Goal: Information Seeking & Learning: Learn about a topic

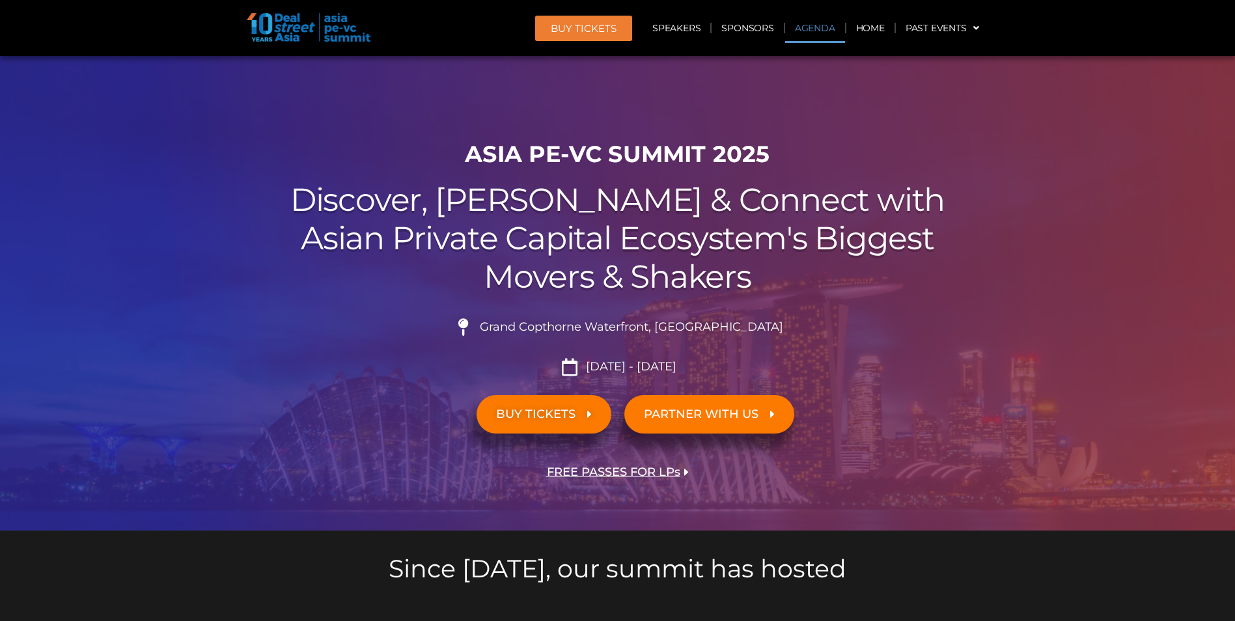
click at [805, 21] on link "Agenda" at bounding box center [815, 28] width 60 height 30
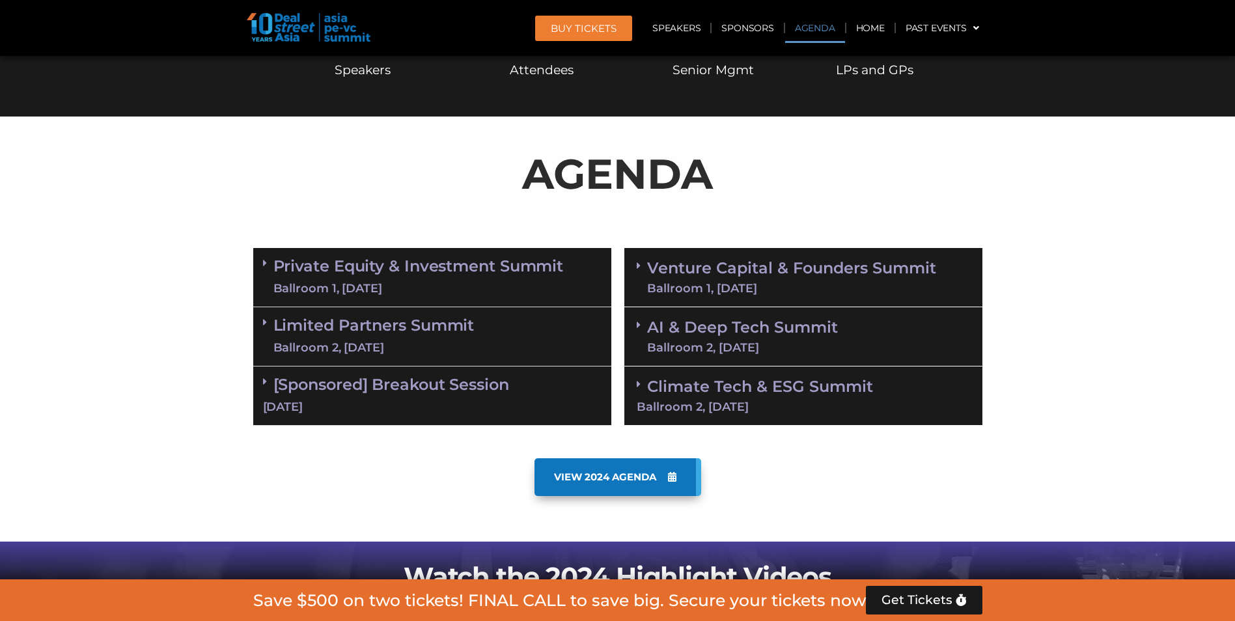
scroll to position [682, 0]
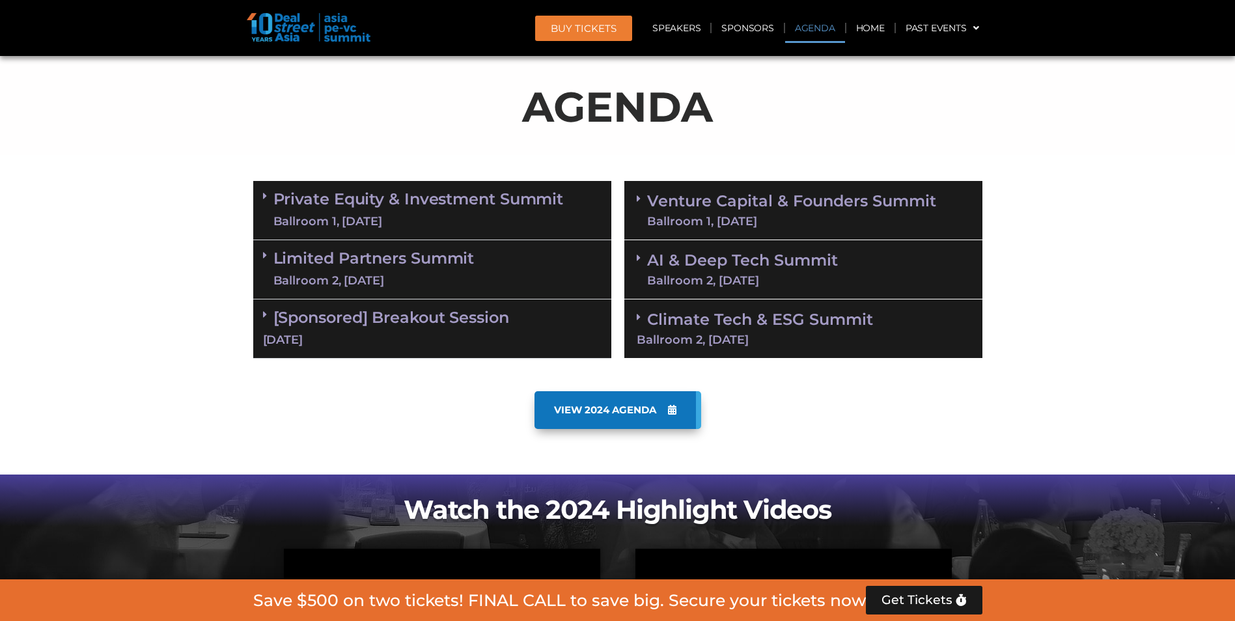
click at [533, 198] on link "Private Equity & Investment Summit Ballroom 1, [DATE]" at bounding box center [418, 210] width 290 height 39
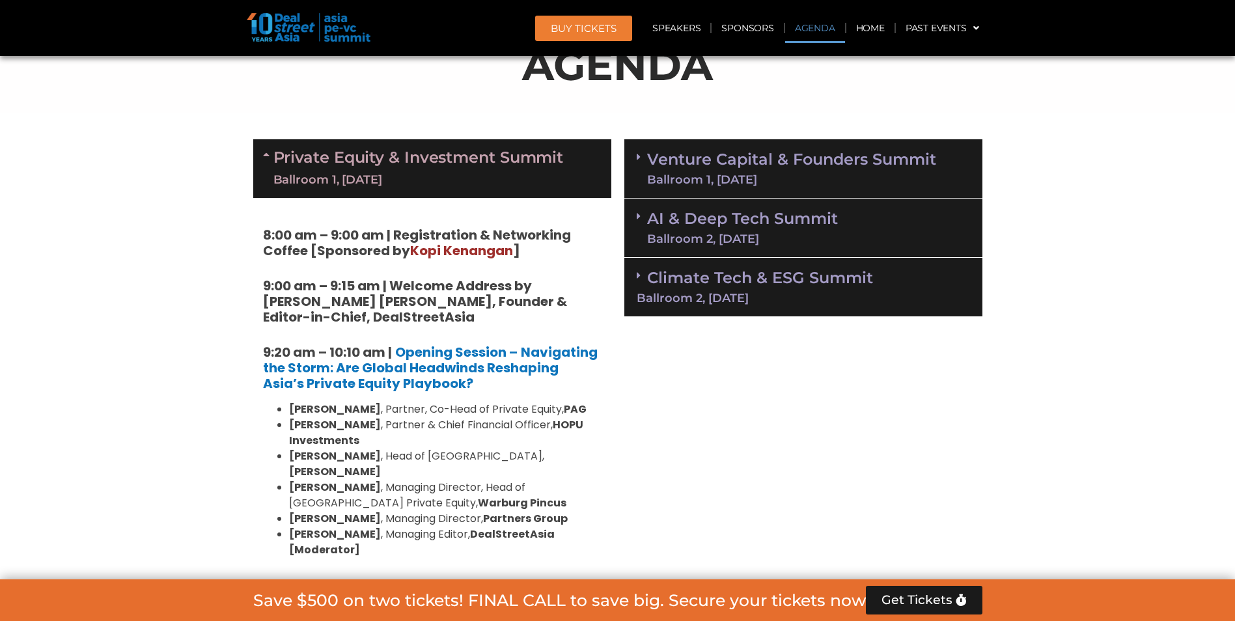
scroll to position [747, 0]
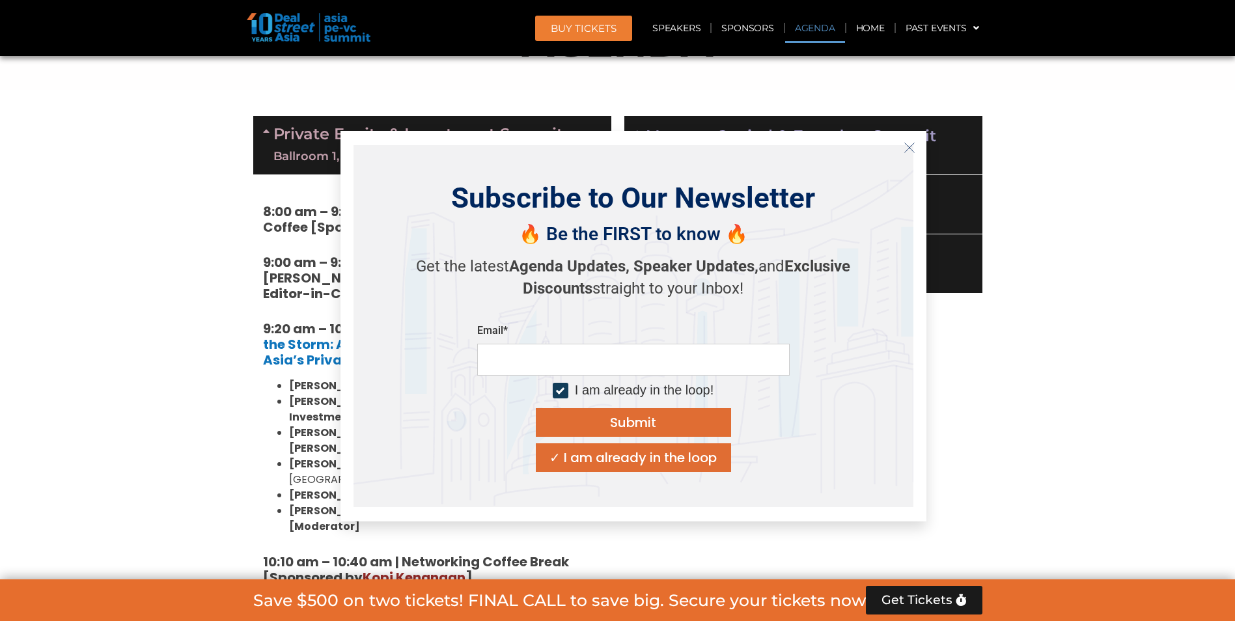
click at [912, 139] on button "Close" at bounding box center [909, 147] width 21 height 21
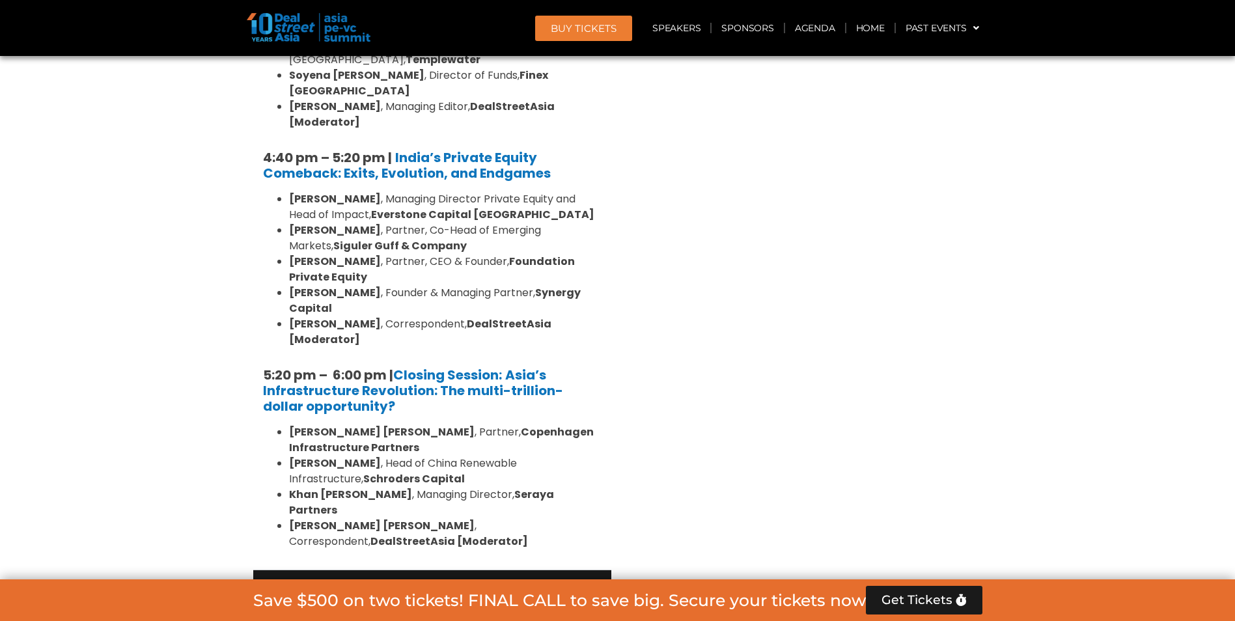
scroll to position [2505, 0]
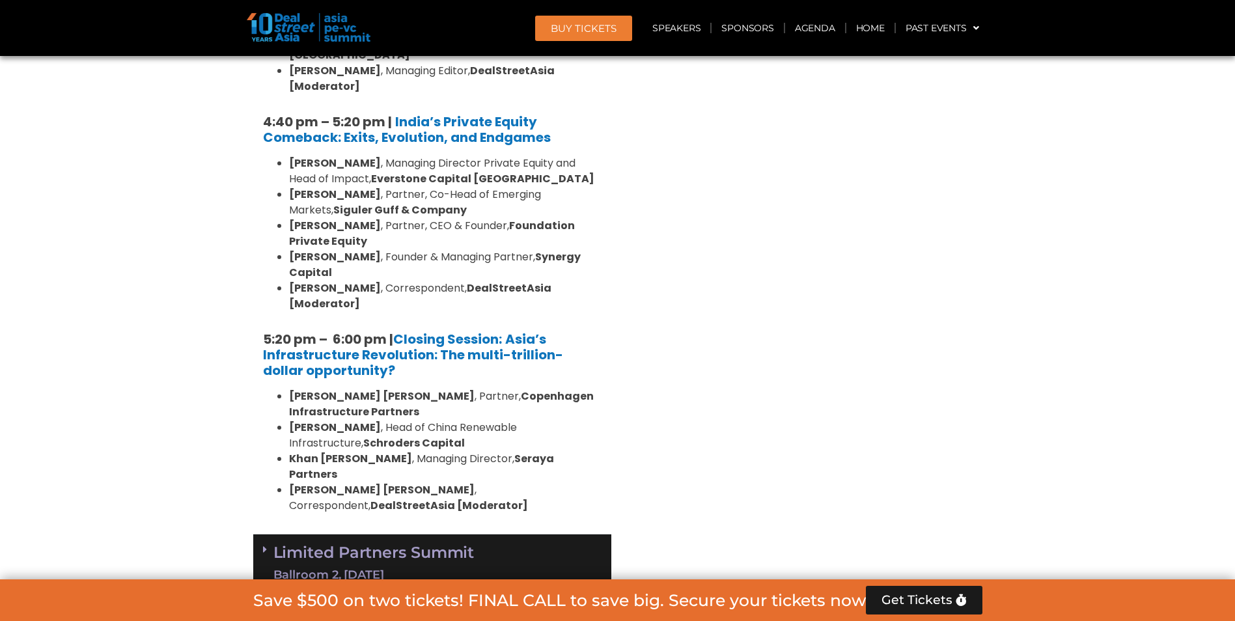
click at [471, 544] on link "Limited Partners [GEOGRAPHIC_DATA] 2, [DATE]" at bounding box center [373, 563] width 201 height 39
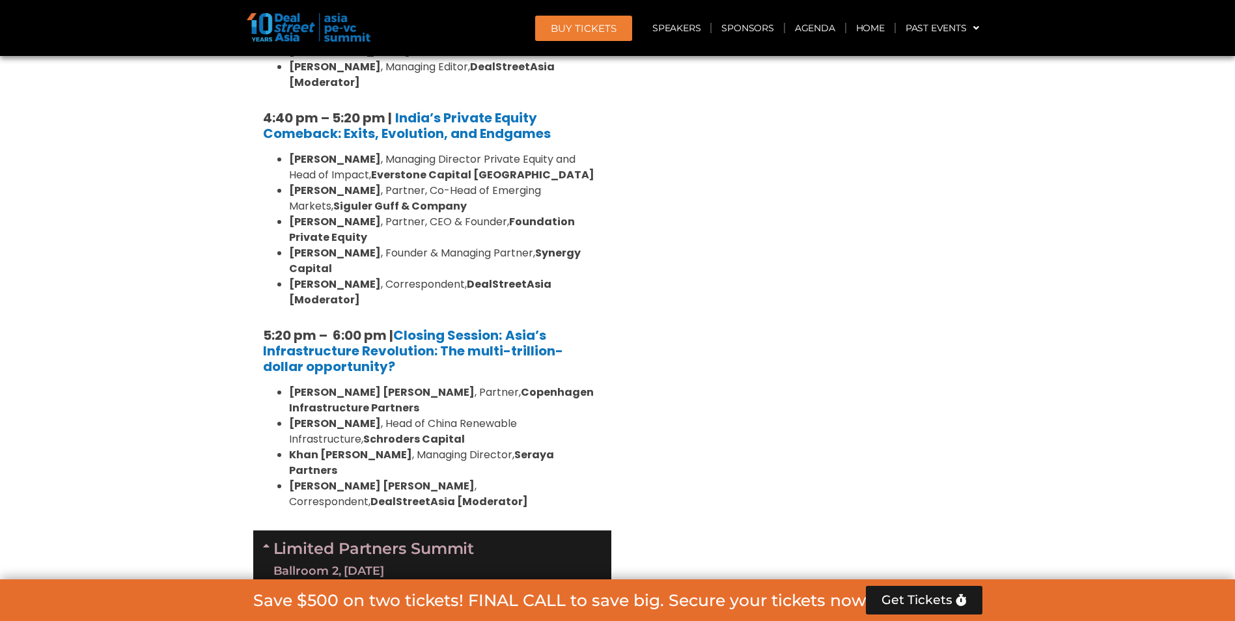
scroll to position [2700, 0]
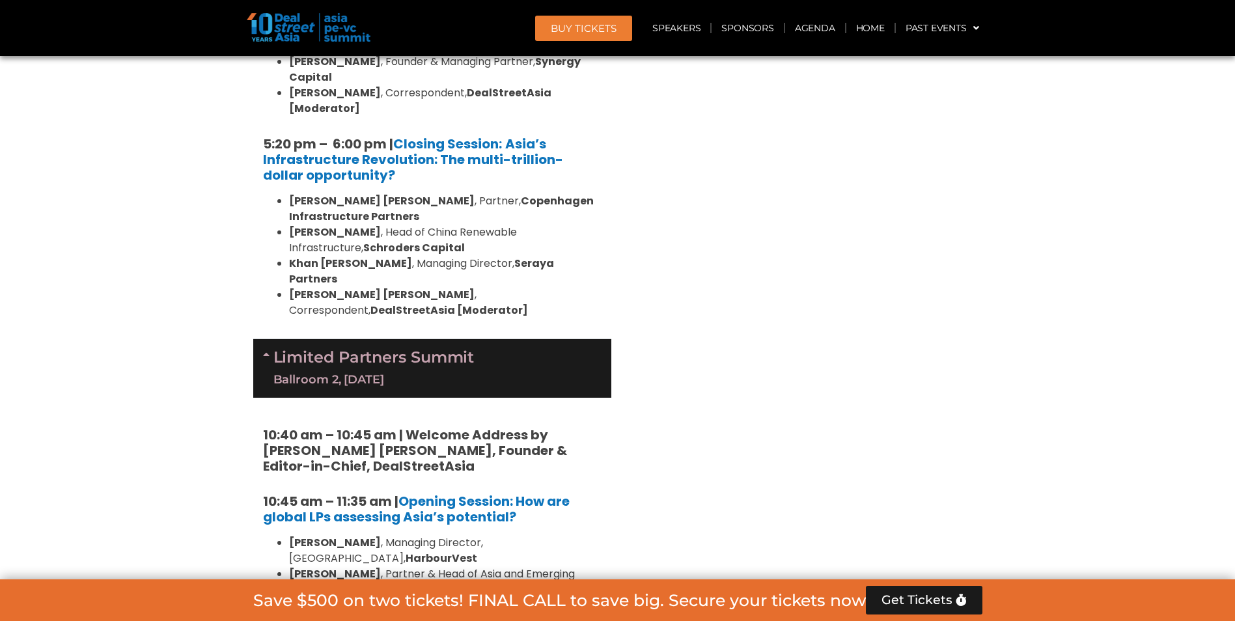
click at [445, 372] on div "Ballroom 2, [DATE]" at bounding box center [373, 380] width 201 height 16
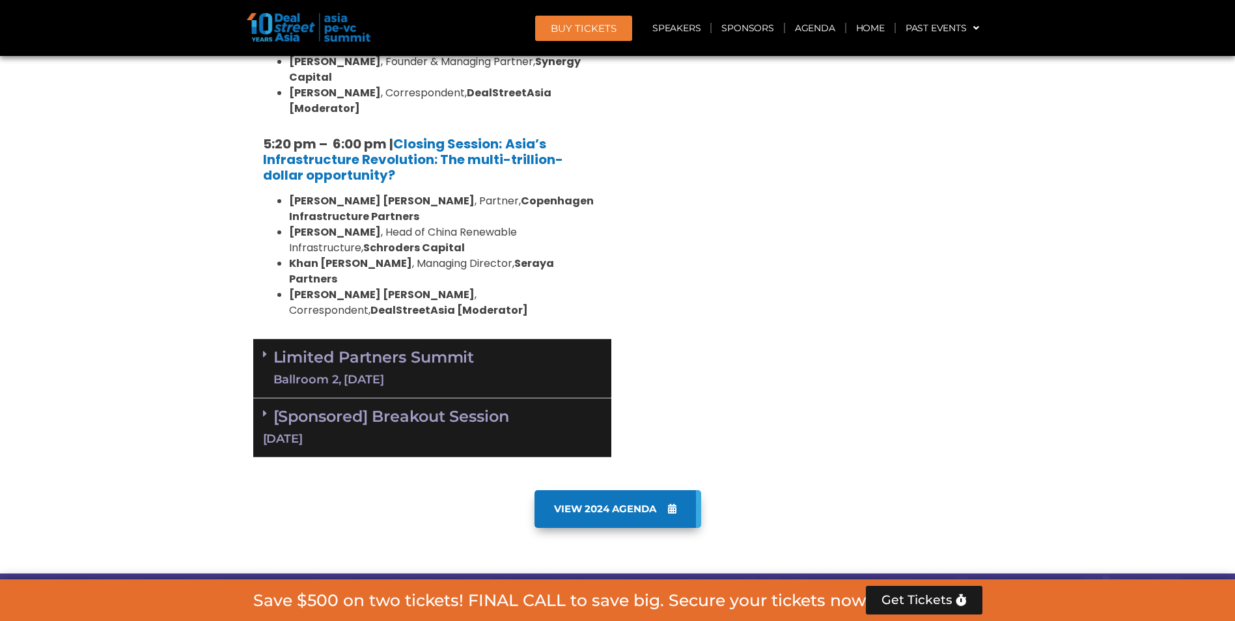
click at [461, 407] on link "[Sponsored] Breakout Session [DATE]" at bounding box center [432, 427] width 339 height 40
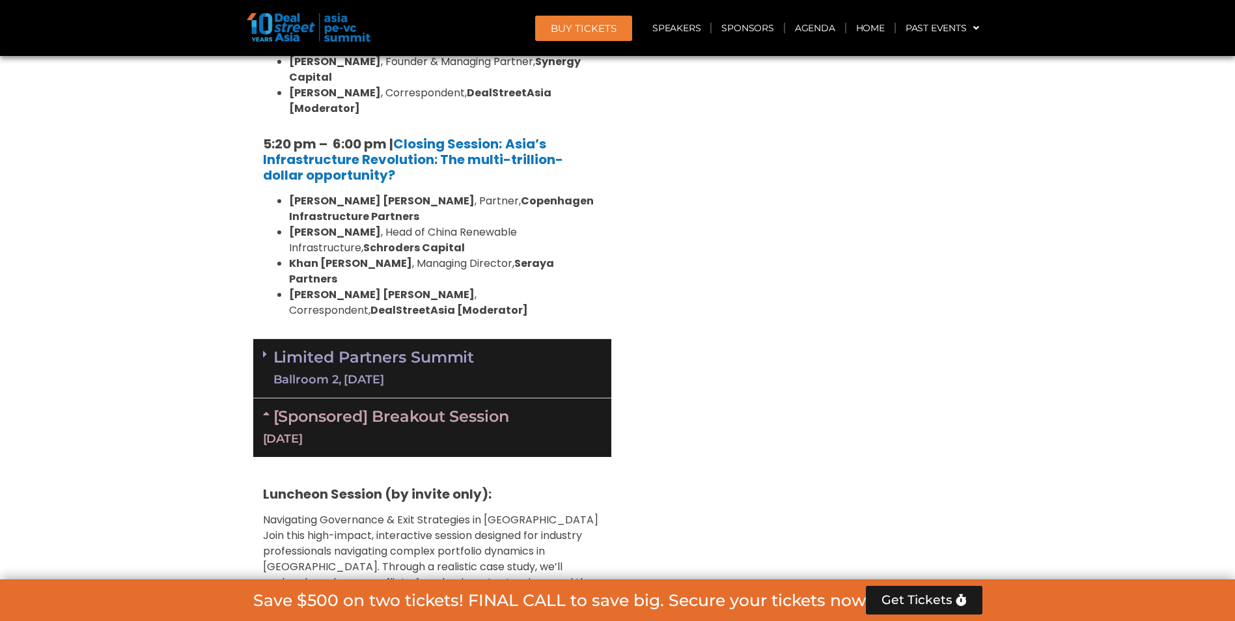
click at [501, 407] on link "[Sponsored] Breakout Session [DATE]" at bounding box center [432, 427] width 339 height 40
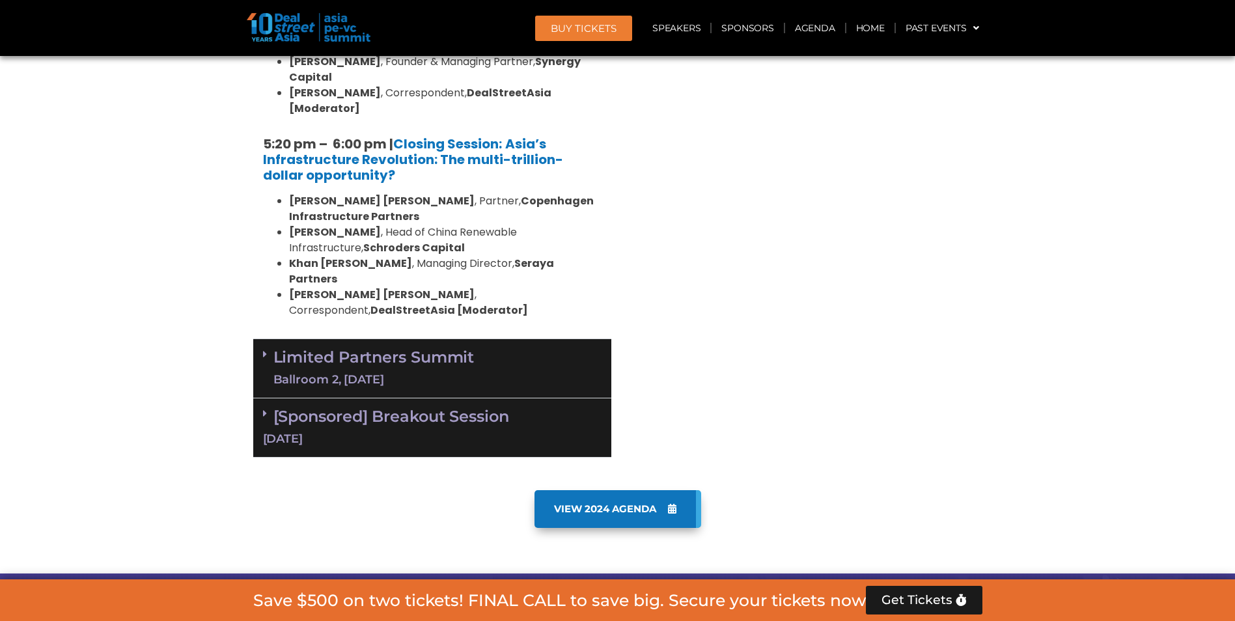
click at [500, 407] on link "[Sponsored] Breakout Session [DATE]" at bounding box center [432, 427] width 339 height 40
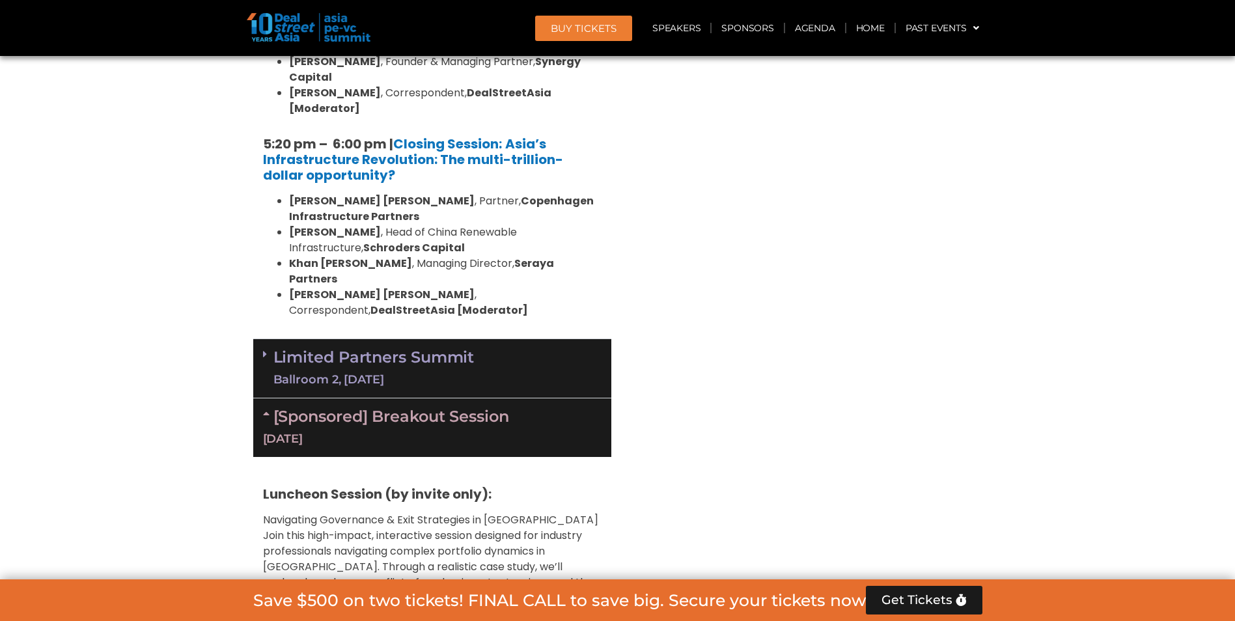
click at [500, 407] on link "[Sponsored] Breakout Session [DATE]" at bounding box center [432, 427] width 339 height 40
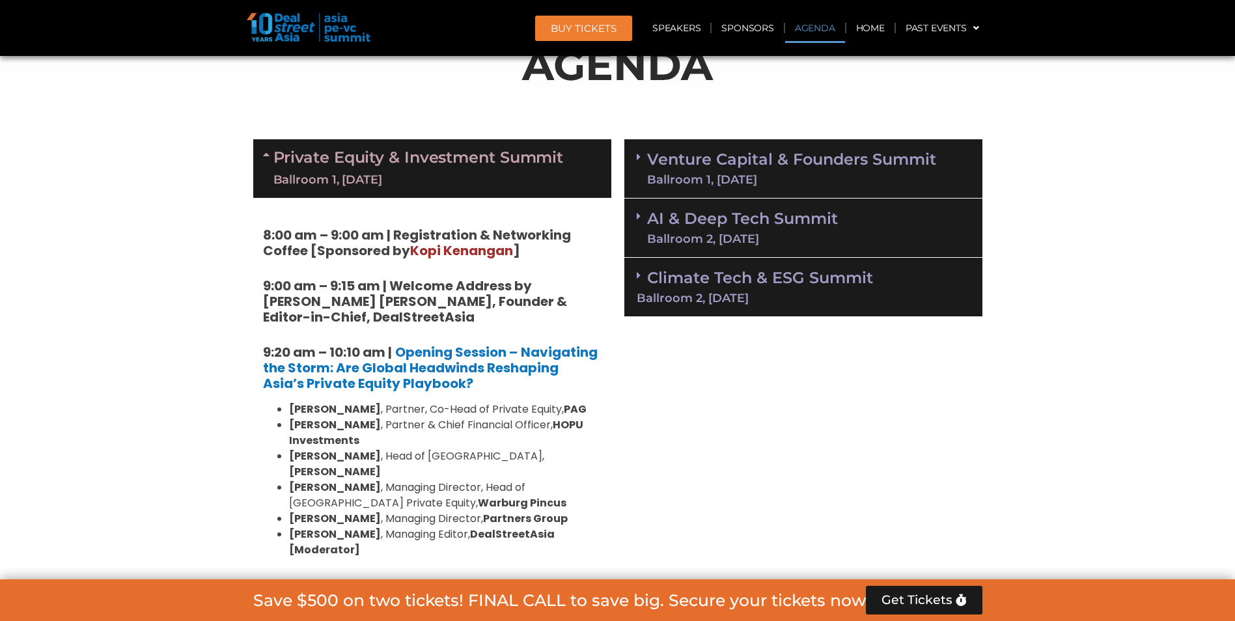
scroll to position [552, 0]
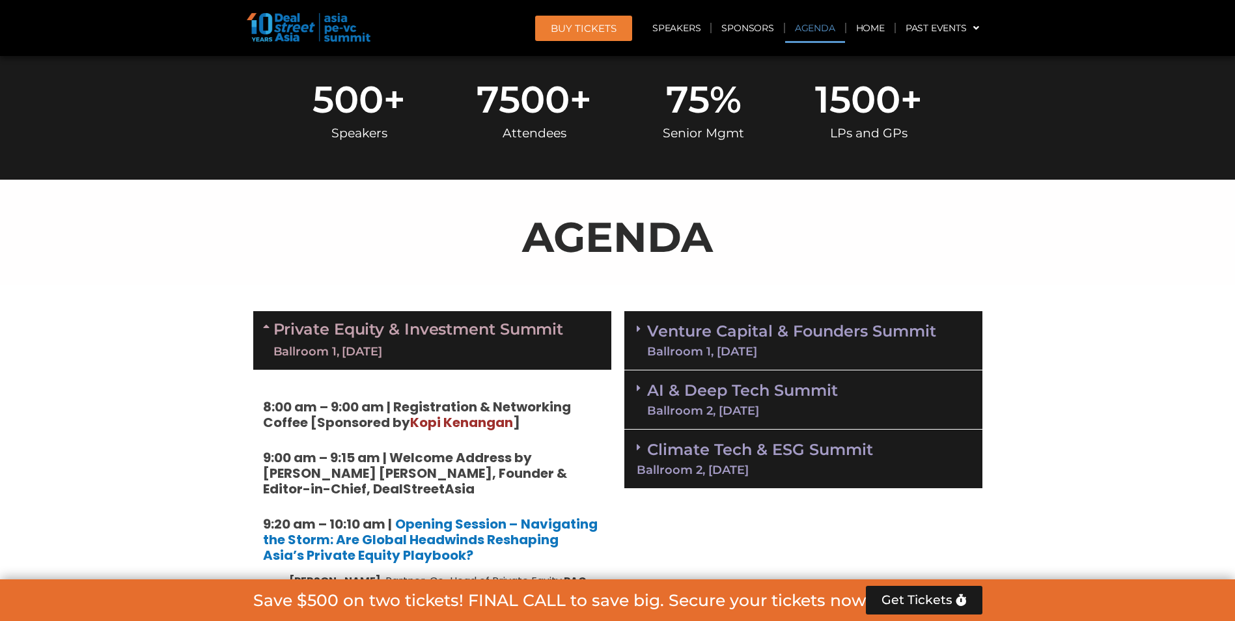
click at [503, 328] on link "Private Equity & Investment Summit Ballroom 1, [DATE]" at bounding box center [418, 340] width 290 height 39
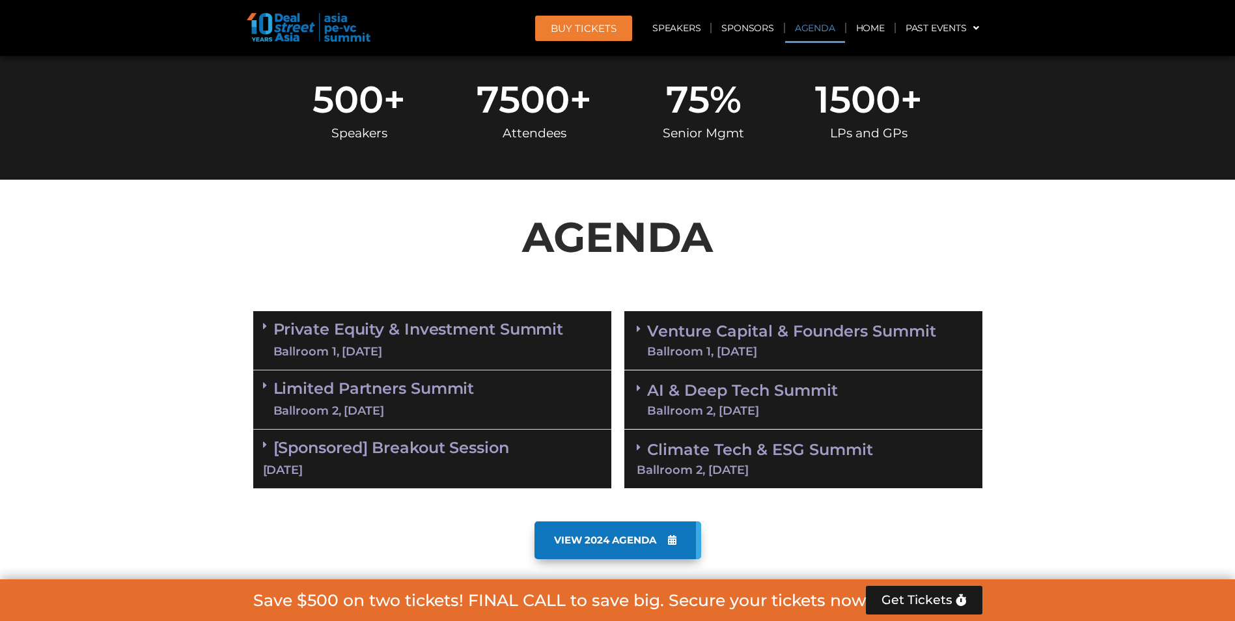
click at [838, 380] on div "AI & Deep Tech Summit Ballroom 2, [DATE]" at bounding box center [803, 399] width 358 height 59
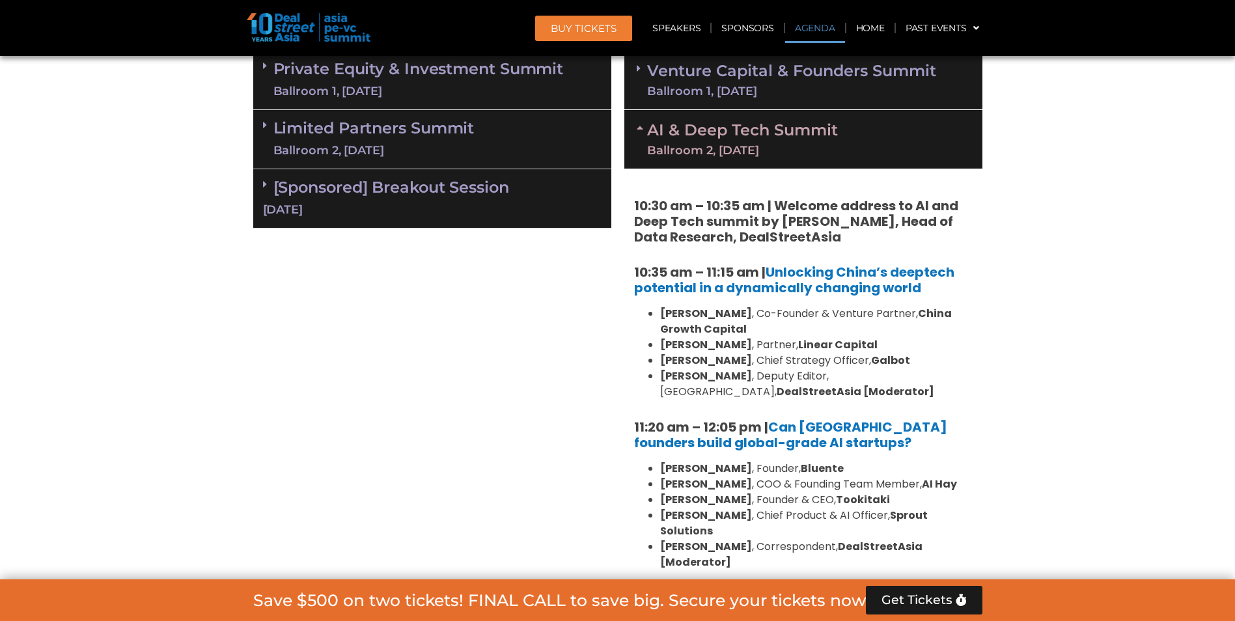
scroll to position [617, 0]
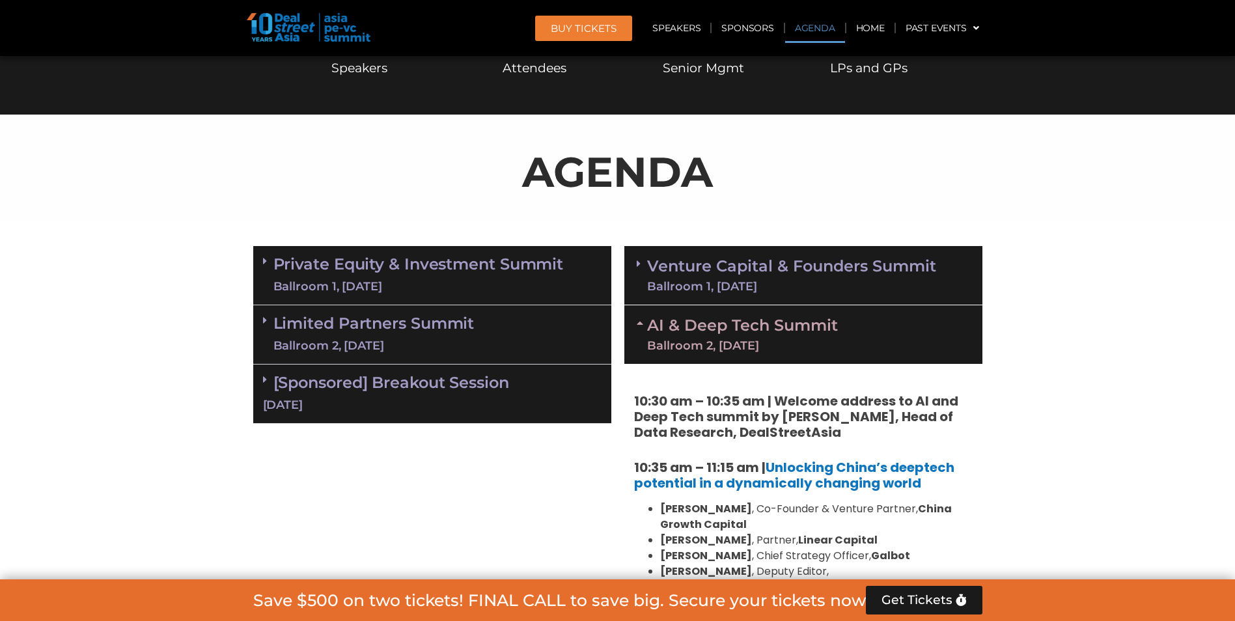
click at [841, 316] on div "AI & Deep Tech Summit Ballroom 2, [DATE]" at bounding box center [803, 334] width 358 height 59
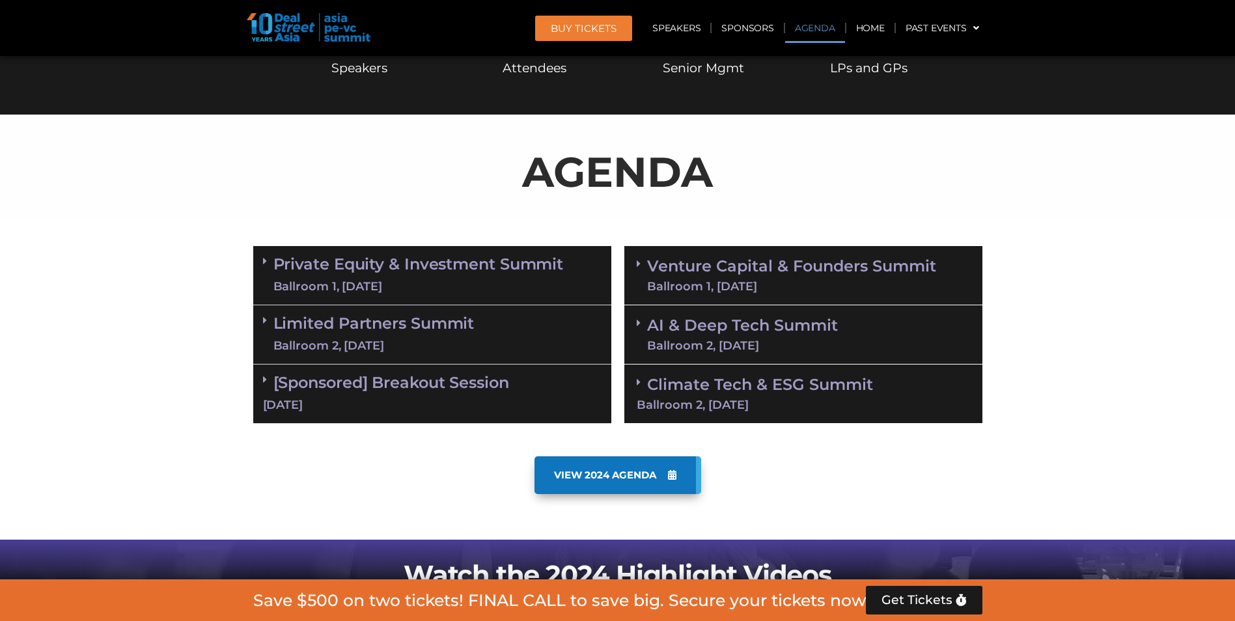
click at [830, 384] on link "Climate Tech & ESG Summit Ballroom 2, [DATE]" at bounding box center [803, 393] width 333 height 36
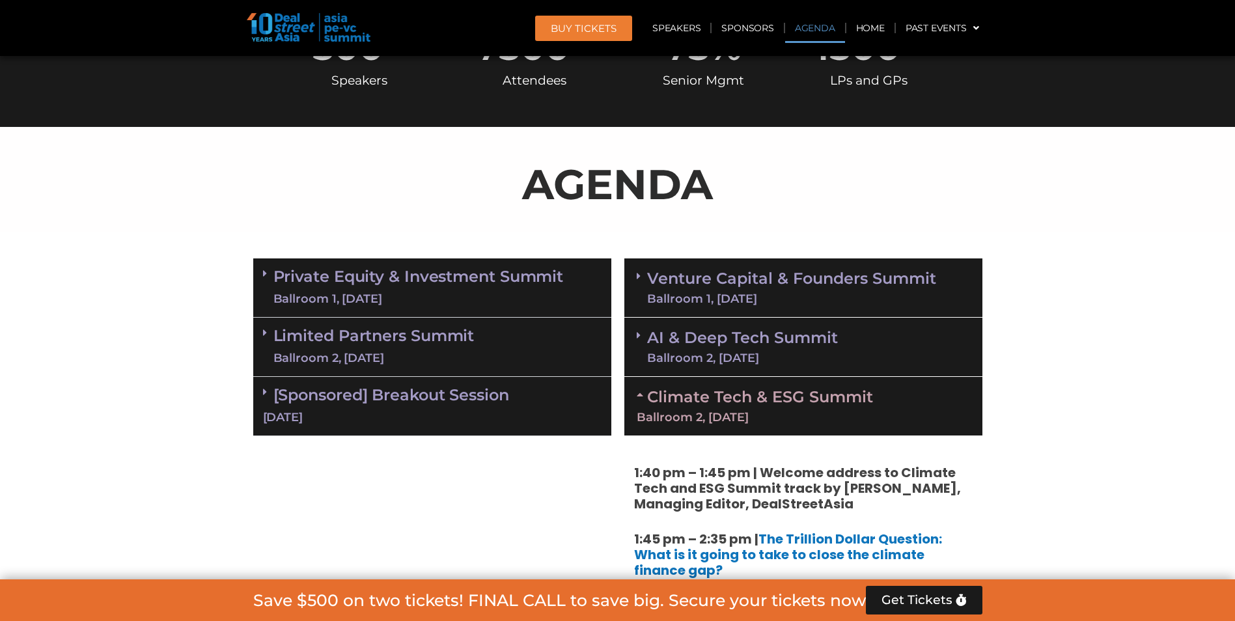
scroll to position [421, 0]
